Goal: Navigation & Orientation: Understand site structure

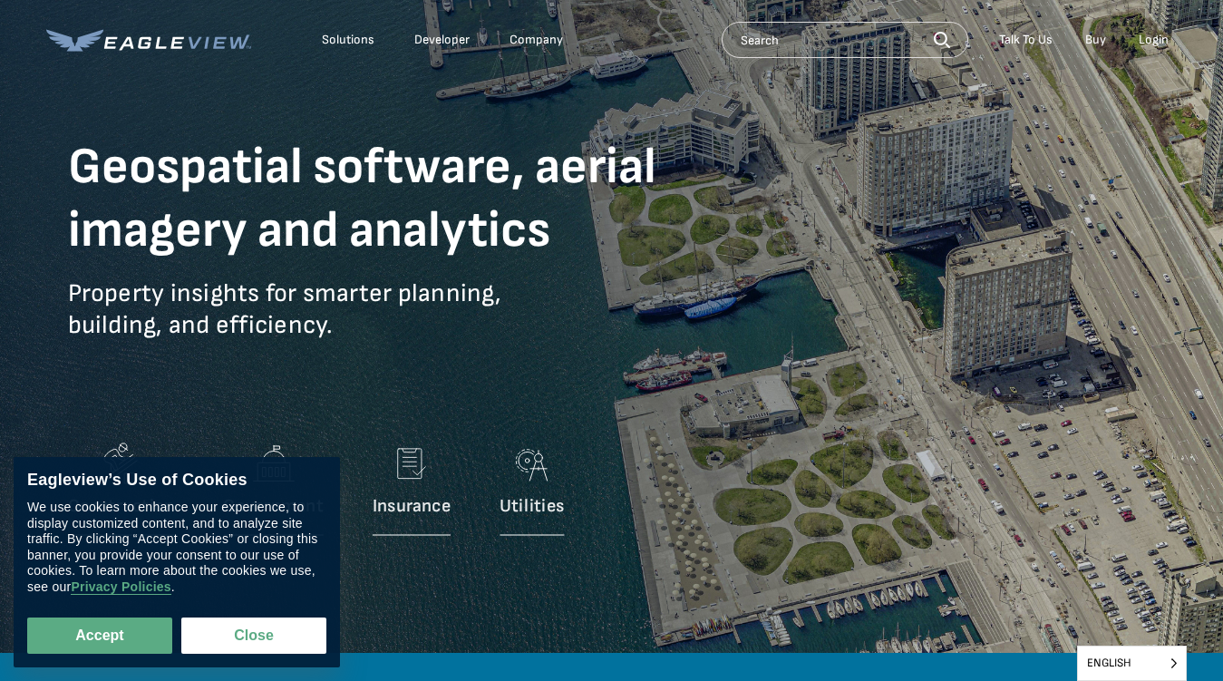
click at [611, 340] on p "Property insights for smarter planning, building, and efficiency." at bounding box center [394, 323] width 653 height 91
click at [348, 40] on div "Solutions" at bounding box center [348, 40] width 53 height 16
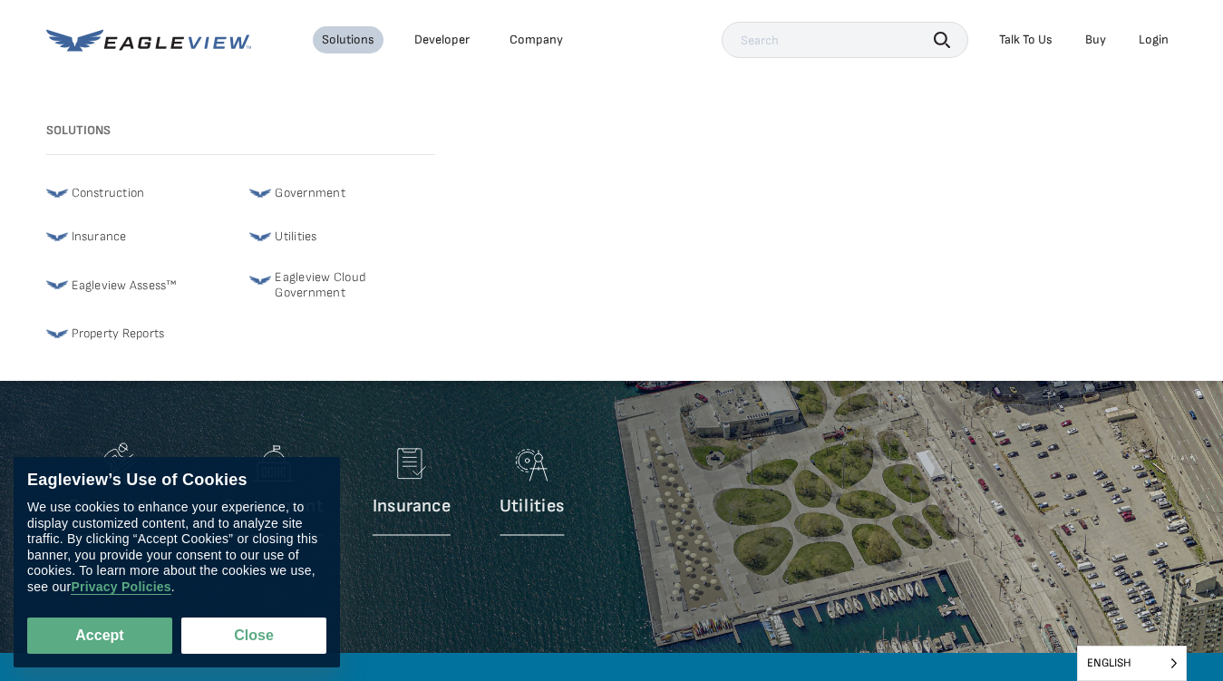
click at [535, 40] on div "Company" at bounding box center [537, 40] width 54 height 16
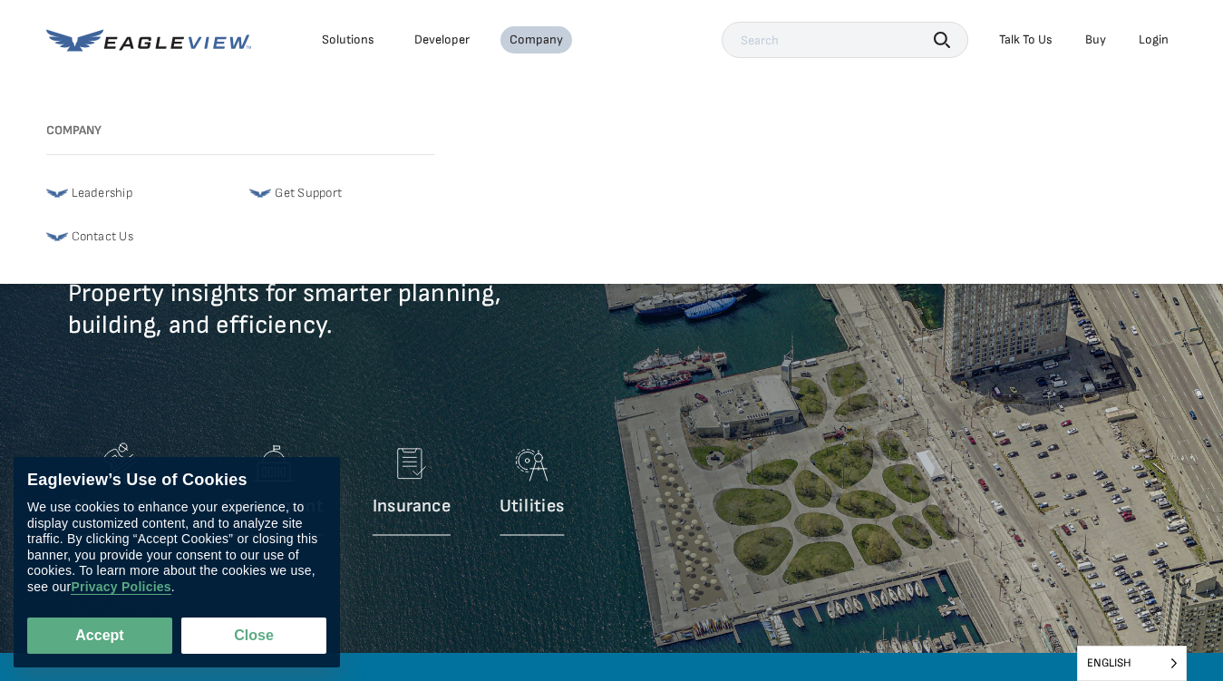
click at [942, 39] on icon "button" at bounding box center [942, 40] width 16 height 16
click at [1026, 40] on div "Talk To Us" at bounding box center [1026, 40] width 54 height 16
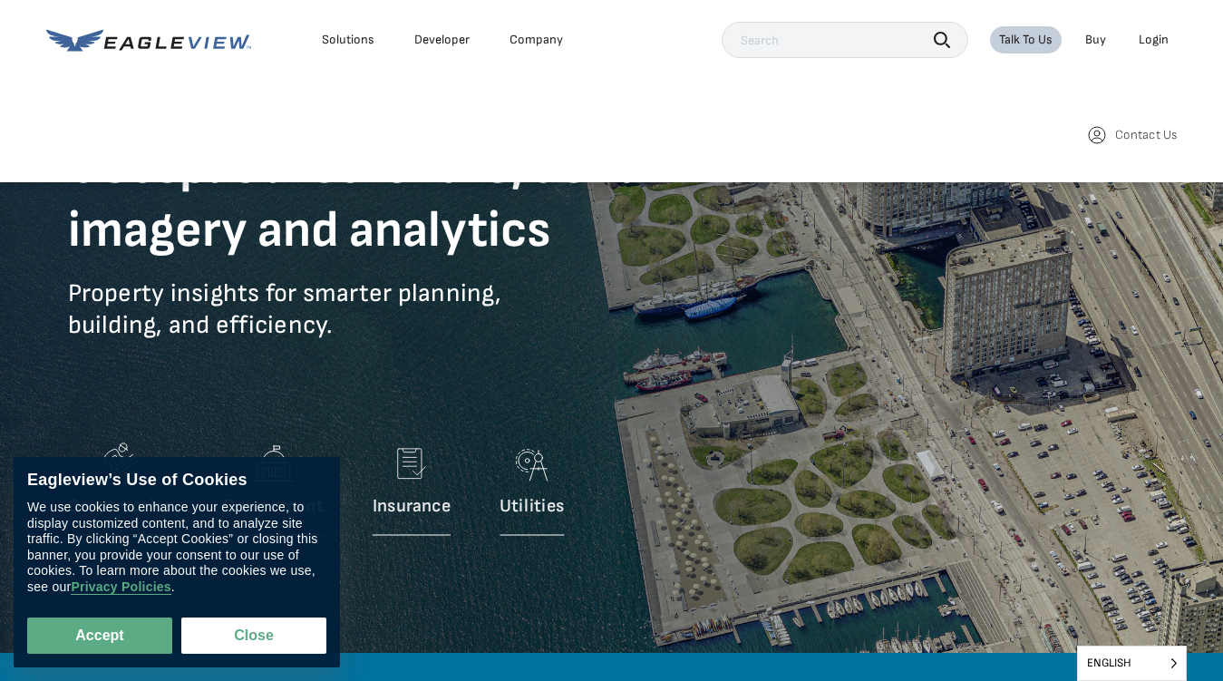
click at [1154, 40] on div "Login" at bounding box center [1154, 40] width 30 height 16
click at [100, 636] on button "Accept" at bounding box center [99, 636] width 145 height 36
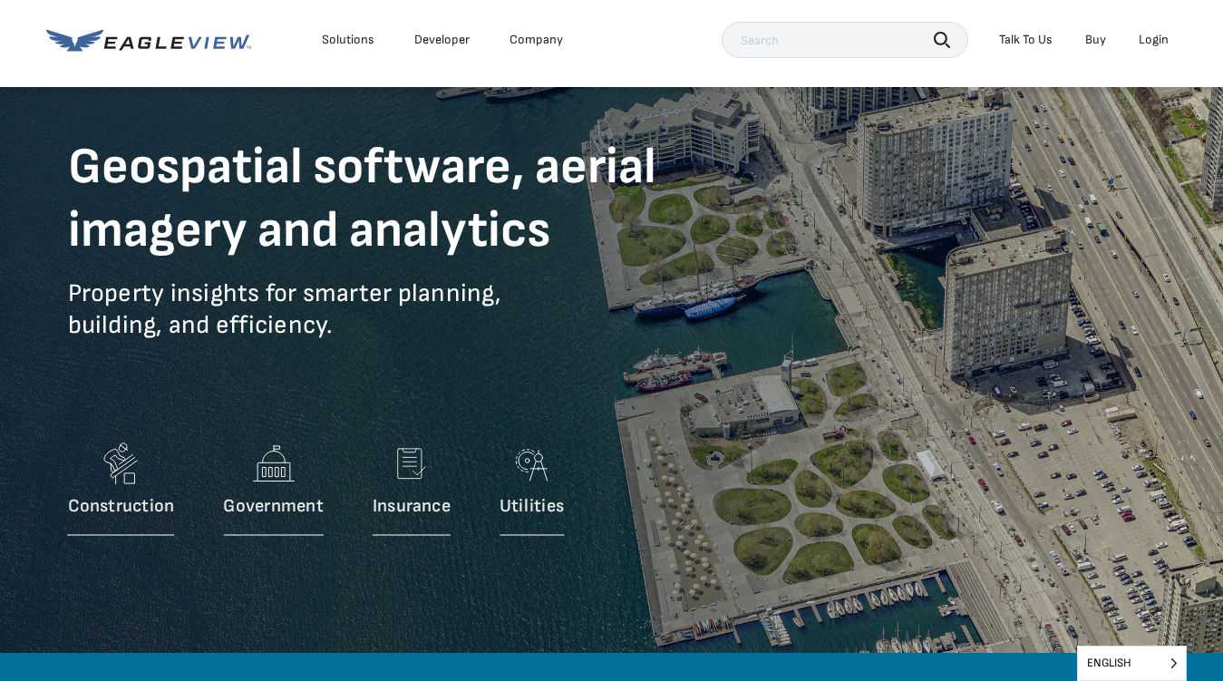
click at [254, 636] on button "Close" at bounding box center [250, 632] width 138 height 34
checkbox input "false"
click at [1132, 663] on span "English" at bounding box center [1132, 664] width 108 height 34
click at [0, 0] on input "English" at bounding box center [0, 0] width 0 height 0
